Goal: Navigation & Orientation: Go to known website

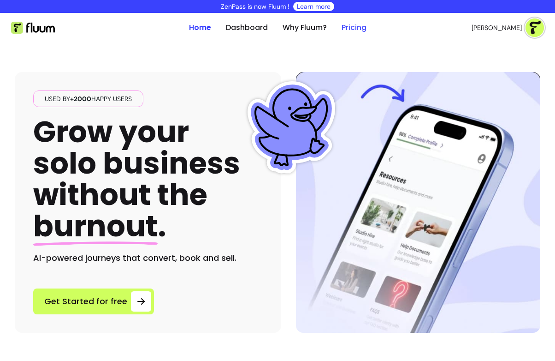
click at [349, 25] on link "Pricing" at bounding box center [354, 27] width 25 height 11
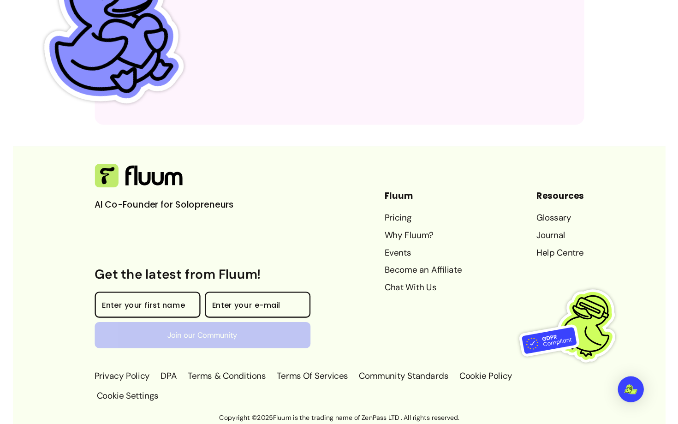
scroll to position [6465, 0]
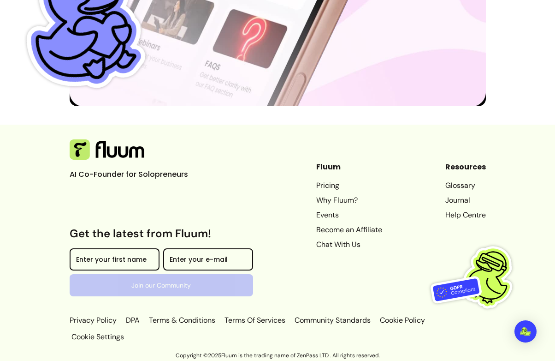
click at [341, 226] on link "Become an Affiliate" at bounding box center [349, 229] width 66 height 11
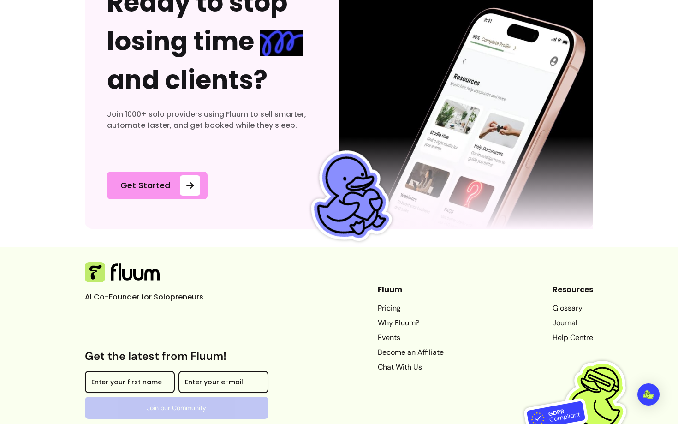
scroll to position [4986, 0]
